Goal: Task Accomplishment & Management: Manage account settings

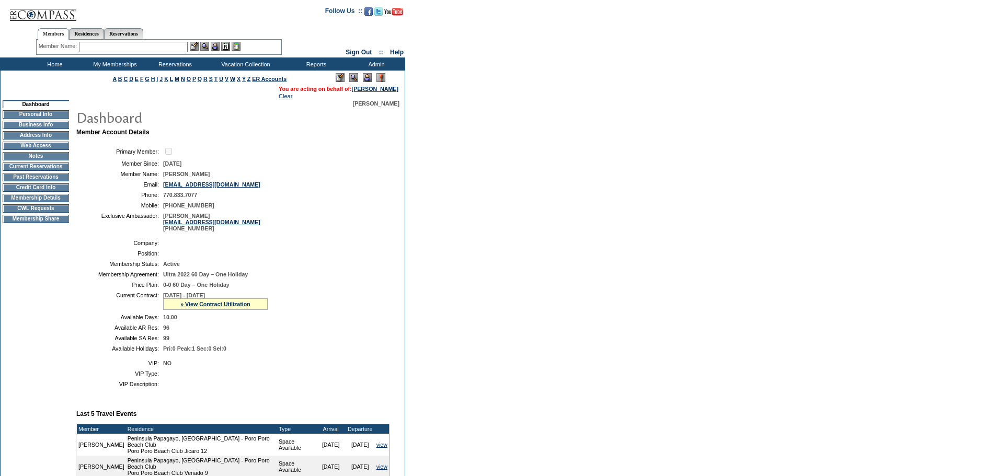
drag, startPoint x: 33, startPoint y: 173, endPoint x: 45, endPoint y: 174, distance: 12.1
click at [35, 171] on td "Current Reservations" at bounding box center [36, 167] width 66 height 8
click at [539, 266] on form "Follow Us ::" at bounding box center [498, 388] width 996 height 776
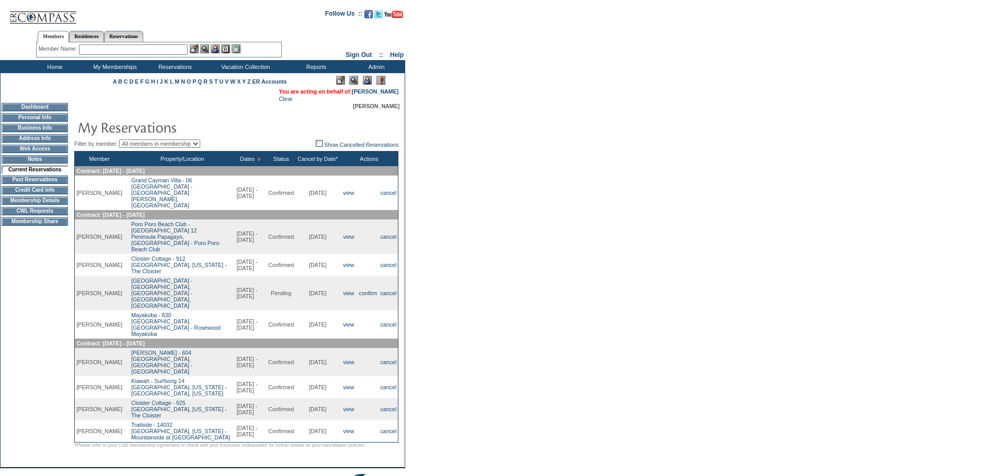
click at [267, 276] on td "Pending" at bounding box center [281, 293] width 29 height 35
click at [469, 247] on form "Follow Us ::" at bounding box center [496, 262] width 993 height 518
click at [501, 263] on form "Follow Us ::" at bounding box center [496, 262] width 993 height 518
click at [387, 290] on link "cancel" at bounding box center [389, 293] width 16 height 6
